Goal: Task Accomplishment & Management: Manage account settings

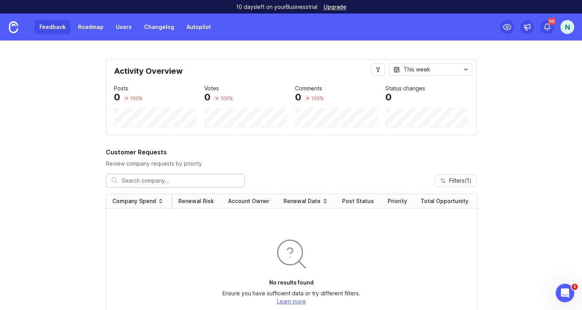
click at [44, 24] on link "Feedback" at bounding box center [53, 27] width 36 height 14
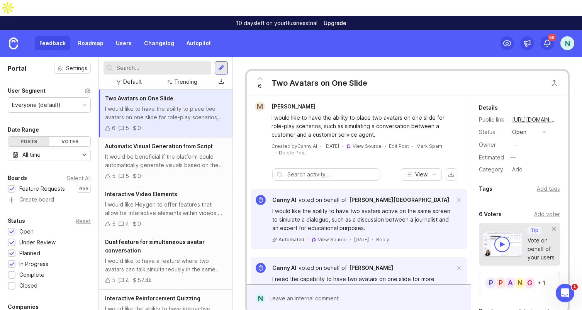
click at [58, 98] on div "Everyone (default)" at bounding box center [49, 105] width 82 height 15
click at [83, 86] on div "User Segment" at bounding box center [49, 90] width 83 height 9
click at [88, 88] on icon at bounding box center [88, 91] width 6 height 6
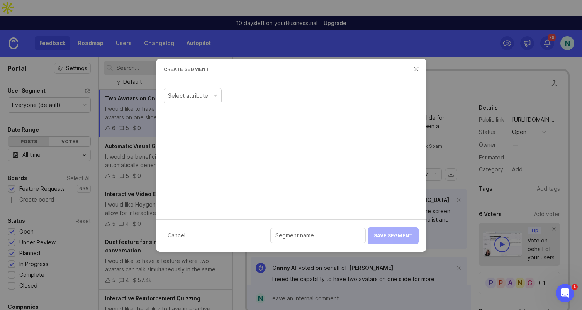
click at [204, 98] on div "Select attribute" at bounding box center [188, 96] width 40 height 8
click at [312, 98] on input "text" at bounding box center [334, 96] width 85 height 8
type input "L"
click at [250, 97] on div "is" at bounding box center [254, 95] width 57 height 15
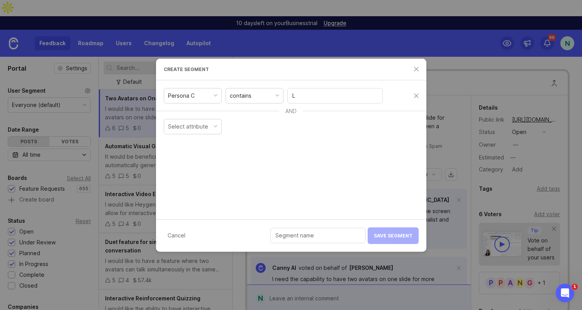
click at [317, 103] on div "L" at bounding box center [334, 95] width 95 height 15
click at [341, 147] on div "Persona C contains L AND Select attribute" at bounding box center [291, 149] width 270 height 139
click at [339, 244] on div "Cancel Save Segment" at bounding box center [291, 235] width 270 height 32
click at [336, 239] on input "text" at bounding box center [317, 235] width 85 height 8
type input "L&D"
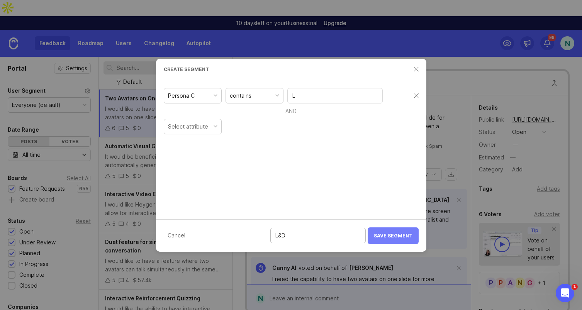
click at [393, 233] on span "Save Segment" at bounding box center [393, 236] width 39 height 6
click at [184, 95] on div "Select attribute" at bounding box center [188, 96] width 40 height 8
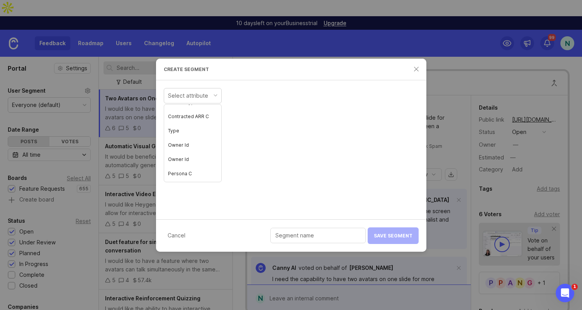
scroll to position [448, 0]
click at [271, 95] on div "is" at bounding box center [254, 95] width 57 height 15
click at [308, 100] on div at bounding box center [334, 95] width 95 height 15
type input "Mark"
click at [342, 238] on input "text" at bounding box center [317, 235] width 85 height 8
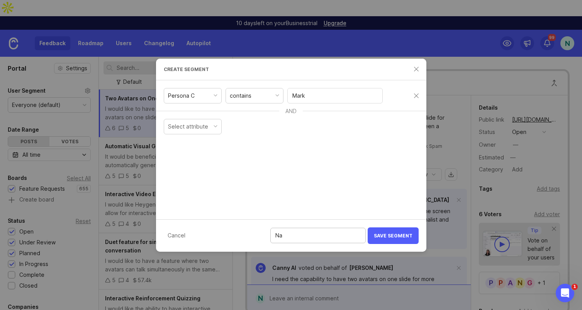
type input "N"
type input "Marketing"
click at [401, 235] on span "Save Segment" at bounding box center [393, 236] width 39 height 6
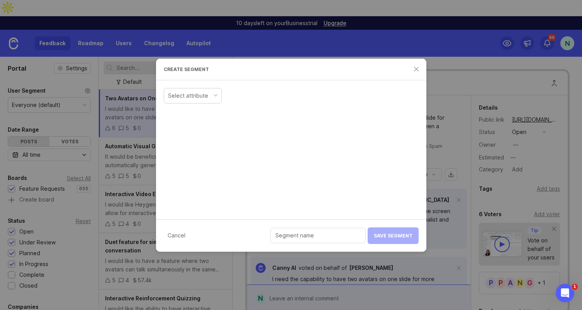
click at [204, 91] on div "Select attribute" at bounding box center [192, 95] width 57 height 15
click at [259, 94] on div "is" at bounding box center [254, 95] width 57 height 15
click at [313, 104] on div "Persona C contains" at bounding box center [291, 95] width 270 height 23
click at [311, 93] on input "text" at bounding box center [334, 96] width 85 height 8
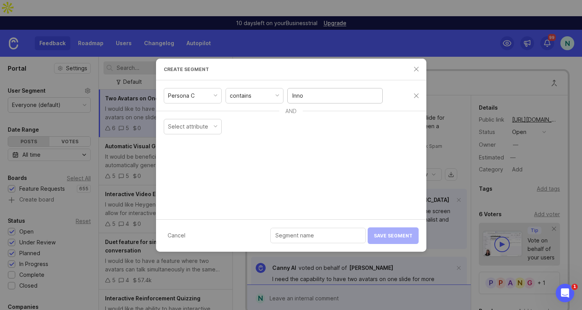
type input "Inno"
click at [332, 240] on div at bounding box center [317, 235] width 95 height 15
type input "Innovation"
click at [387, 232] on button "Save Segment" at bounding box center [393, 236] width 51 height 17
